Goal: Answer question/provide support: Share knowledge or assist other users

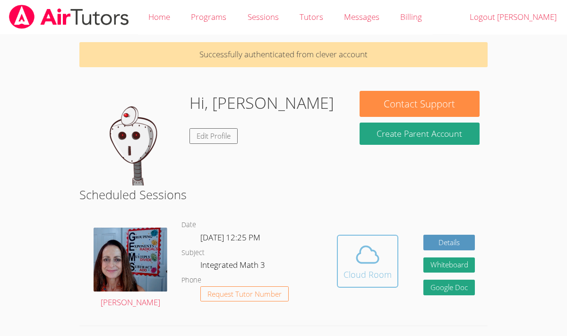
click at [360, 272] on div "Cloud Room" at bounding box center [368, 274] width 48 height 13
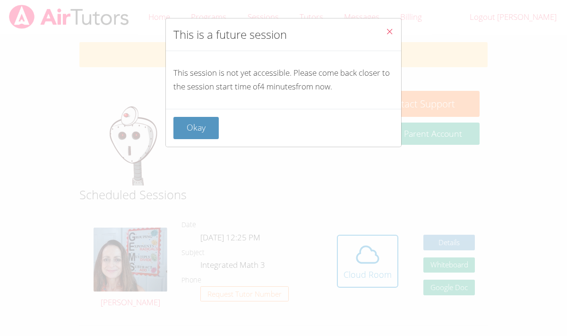
click at [387, 33] on icon "Close" at bounding box center [390, 31] width 8 height 8
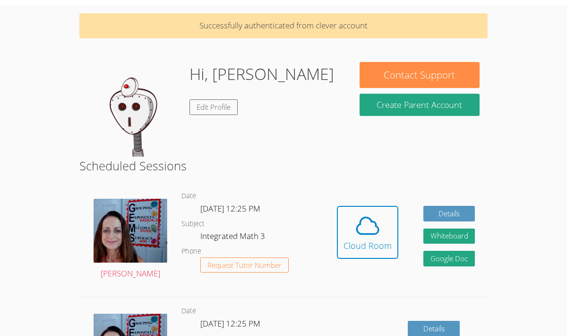
scroll to position [30, 0]
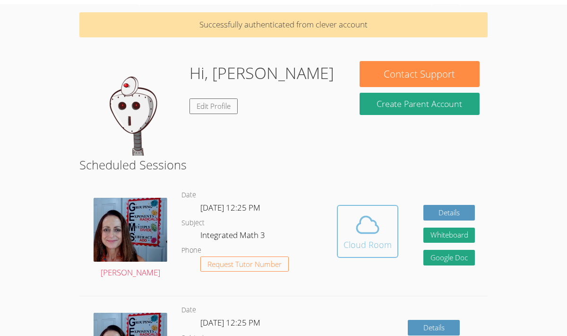
click at [359, 229] on icon at bounding box center [367, 224] width 26 height 26
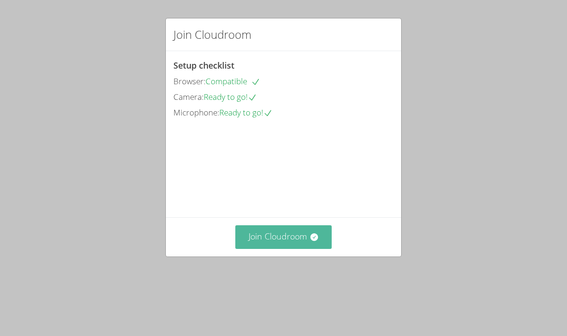
click at [274, 248] on button "Join Cloudroom" at bounding box center [283, 236] width 97 height 23
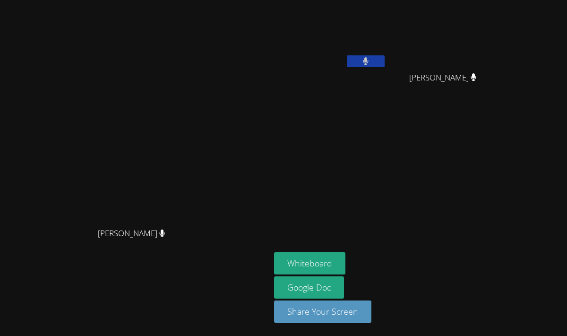
click at [369, 61] on icon at bounding box center [366, 61] width 6 height 8
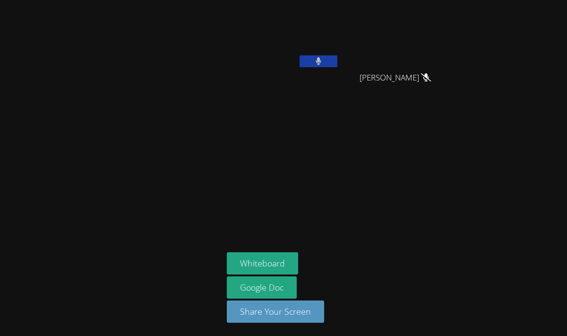
click at [321, 59] on icon at bounding box center [319, 61] width 6 height 8
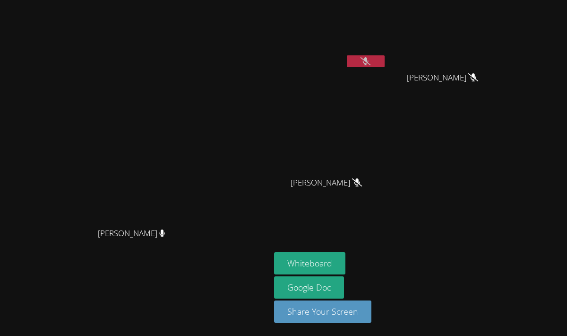
click at [371, 60] on icon at bounding box center [366, 61] width 10 height 8
click at [385, 60] on button at bounding box center [366, 61] width 38 height 12
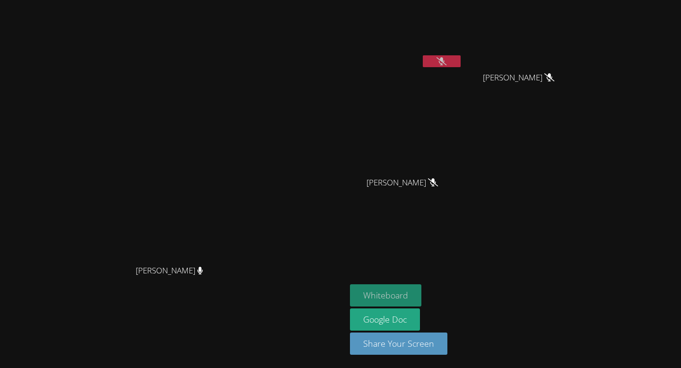
click at [421, 286] on button "Whiteboard" at bounding box center [385, 295] width 71 height 22
click at [446, 64] on icon at bounding box center [441, 61] width 10 height 8
click at [444, 62] on icon at bounding box center [442, 61] width 6 height 8
click at [460, 61] on button at bounding box center [442, 61] width 38 height 12
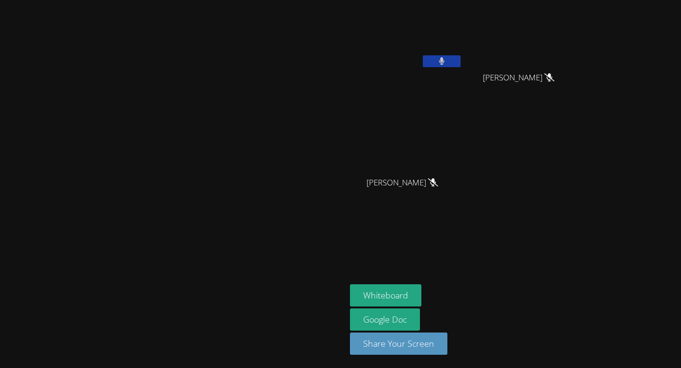
click at [445, 63] on icon at bounding box center [442, 61] width 6 height 8
click at [460, 62] on button at bounding box center [442, 61] width 38 height 12
click at [444, 60] on icon at bounding box center [442, 61] width 6 height 8
click at [460, 62] on button at bounding box center [442, 61] width 38 height 12
click at [445, 65] on icon at bounding box center [442, 61] width 6 height 8
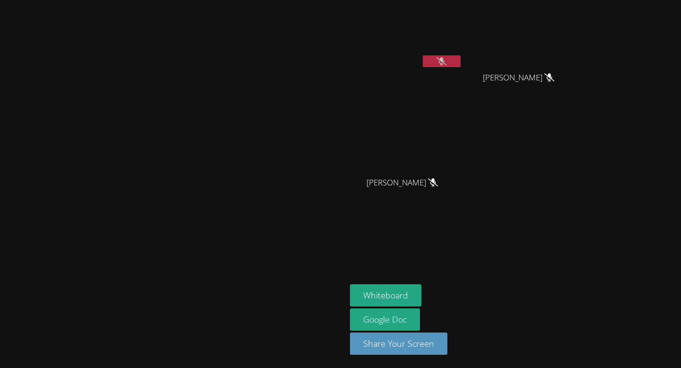
click at [460, 62] on button at bounding box center [442, 61] width 38 height 12
click at [446, 60] on icon at bounding box center [441, 61] width 10 height 8
click at [460, 57] on button at bounding box center [442, 61] width 38 height 12
click at [460, 60] on button at bounding box center [442, 61] width 38 height 12
click at [460, 61] on button at bounding box center [442, 61] width 38 height 12
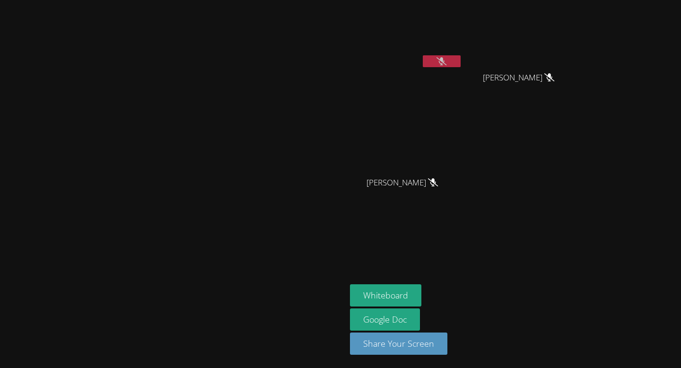
click at [460, 60] on button at bounding box center [442, 61] width 38 height 12
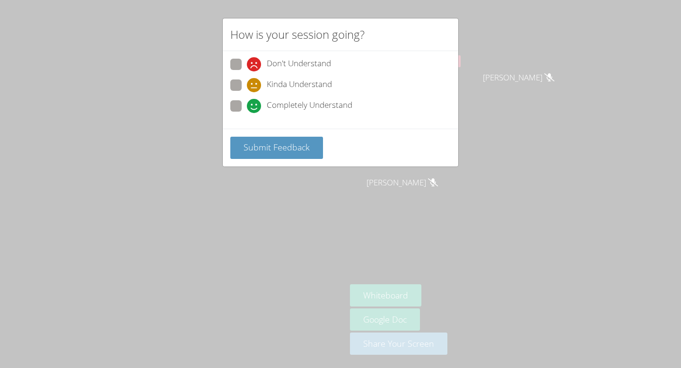
click at [247, 92] on span at bounding box center [247, 92] width 0 height 0
click at [247, 86] on input "Kinda Understand" at bounding box center [251, 83] width 8 height 8
radio input "true"
click at [291, 149] on span "Submit Feedback" at bounding box center [276, 146] width 66 height 11
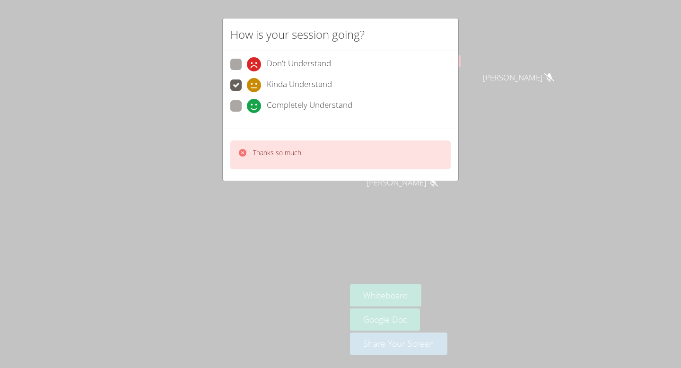
click at [160, 162] on div "How is your session going? Don't Understand Kinda Understand Completely Underst…" at bounding box center [340, 184] width 681 height 368
click at [546, 61] on div "How is your session going? Don't Understand Kinda Understand Completely Underst…" at bounding box center [340, 184] width 681 height 368
click at [531, 63] on div "How is your session going? Don't Understand Kinda Understand Completely Underst…" at bounding box center [340, 184] width 681 height 368
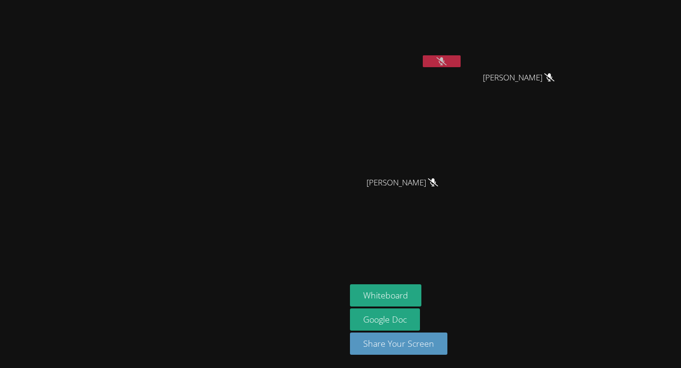
click at [446, 59] on icon at bounding box center [441, 61] width 10 height 8
click at [460, 58] on button at bounding box center [442, 61] width 38 height 12
click at [460, 66] on button at bounding box center [442, 61] width 38 height 12
click at [446, 60] on icon at bounding box center [441, 61] width 10 height 8
click at [460, 60] on button at bounding box center [442, 61] width 38 height 12
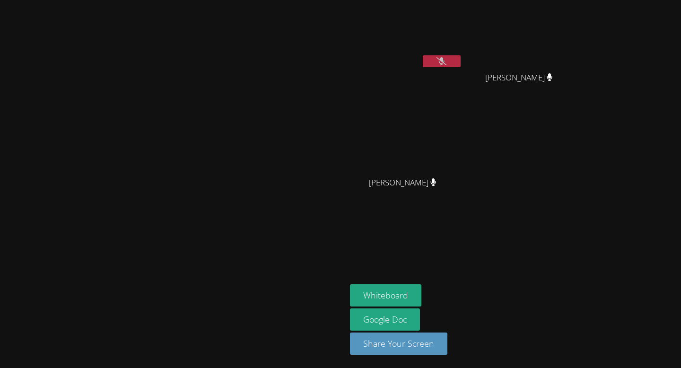
click at [460, 59] on button at bounding box center [442, 61] width 38 height 12
click at [444, 58] on icon at bounding box center [442, 61] width 6 height 8
